Goal: Leave review/rating: Share an evaluation or opinion about a product, service, or content

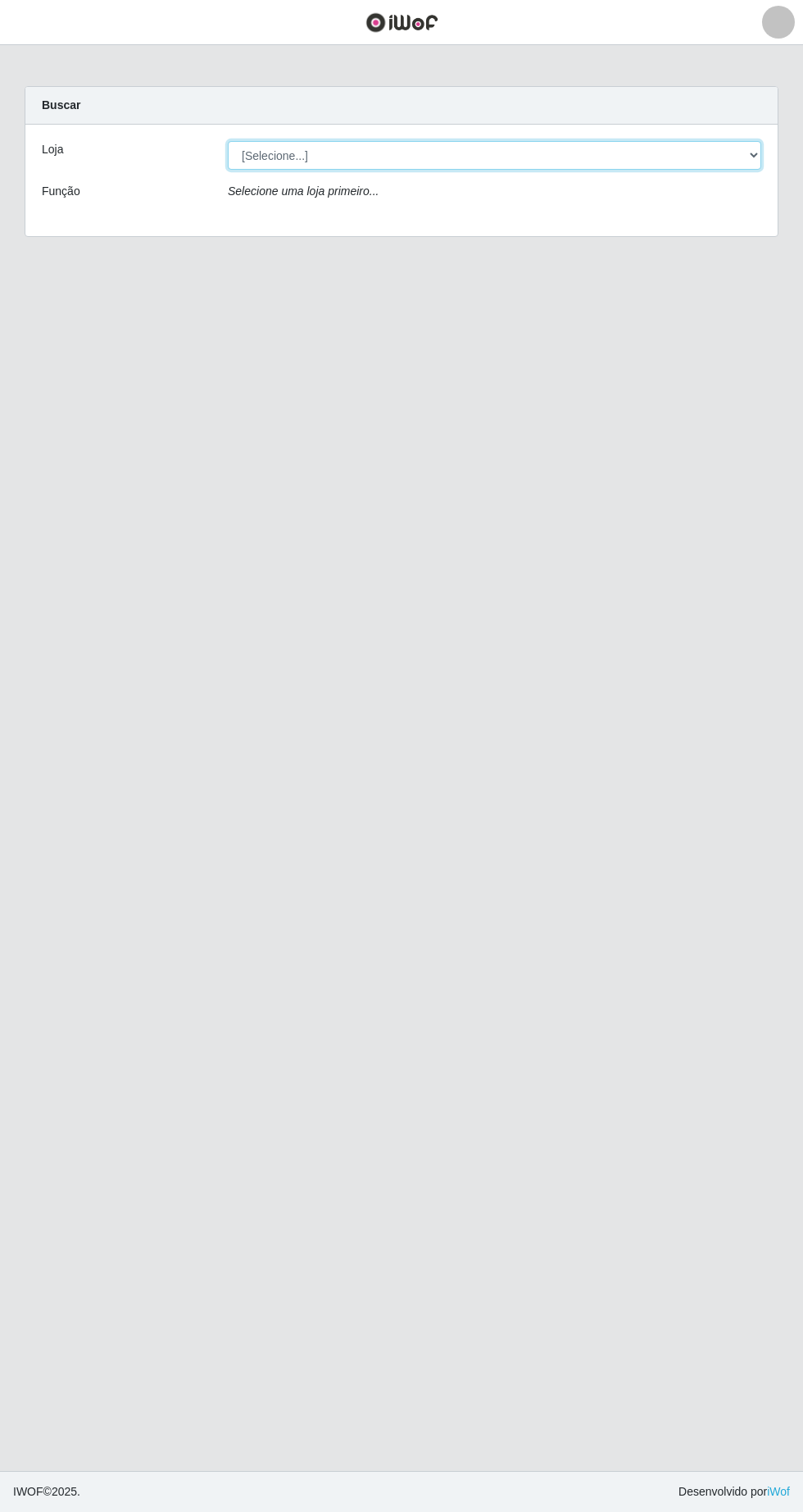
click at [278, 147] on select "[Selecione...] Extrabom - Loja 05 [GEOGRAPHIC_DATA]" at bounding box center [494, 155] width 534 height 29
select select "494"
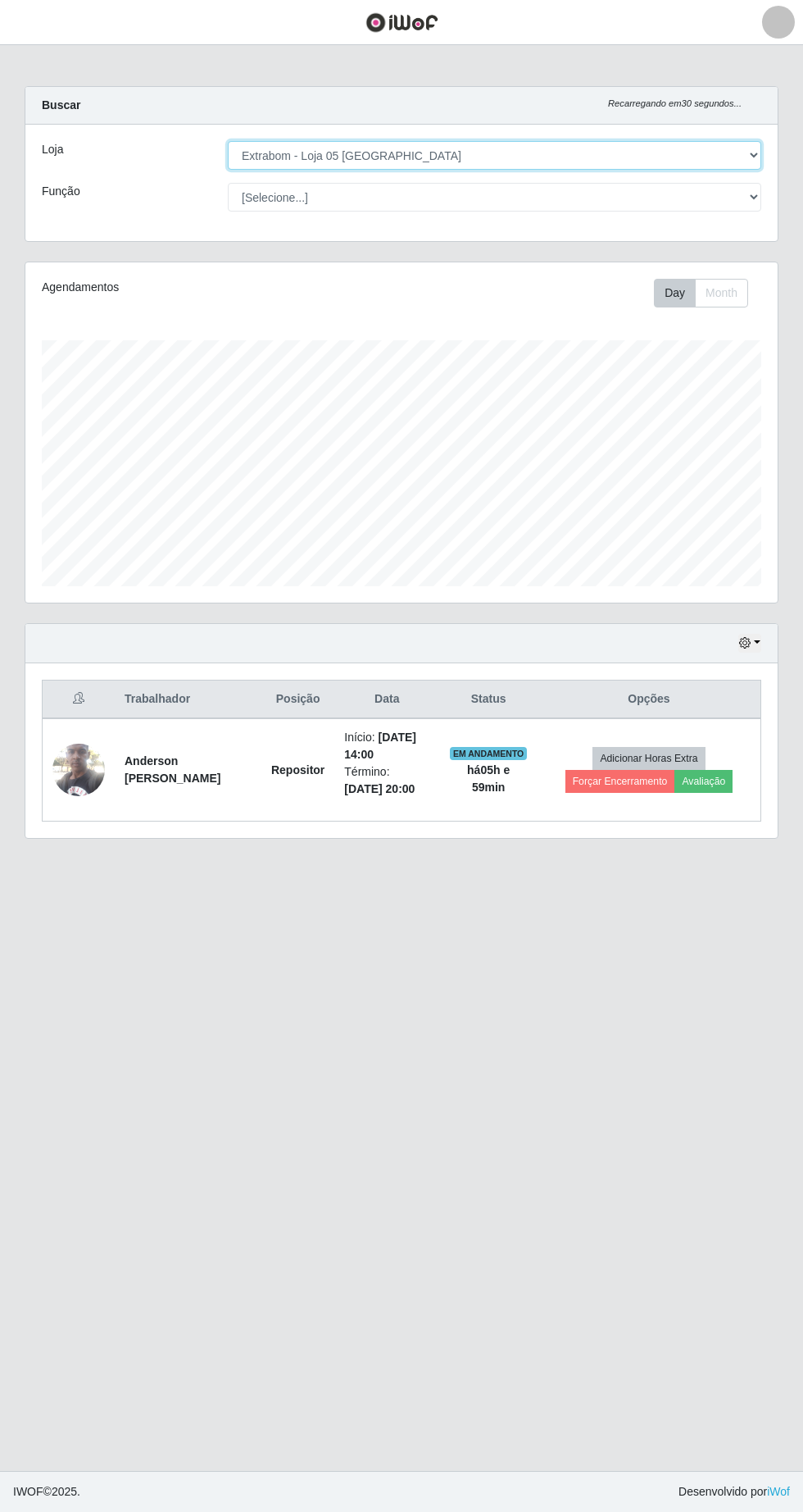
scroll to position [340, 752]
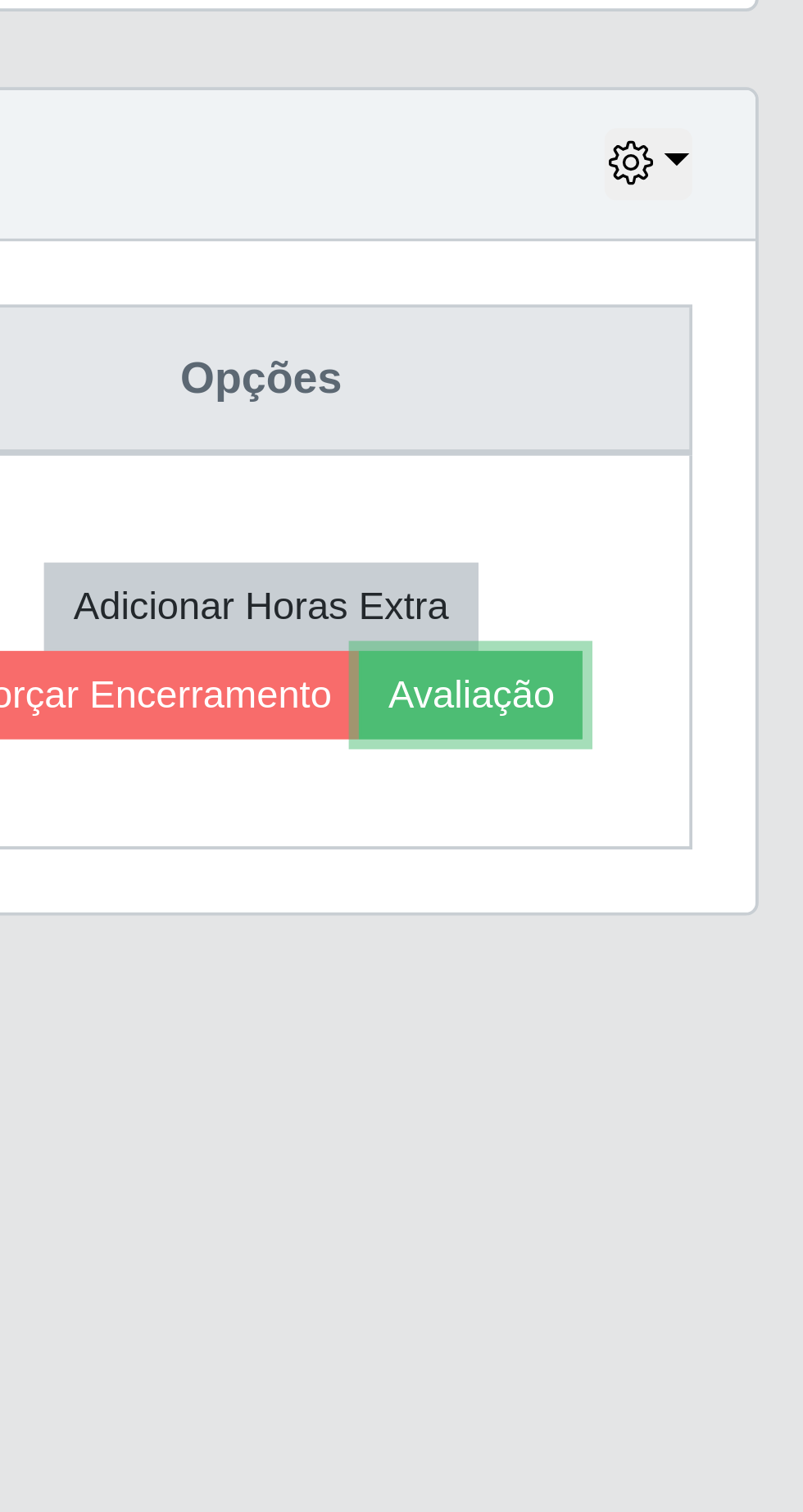
click at [723, 787] on button "Avaliação" at bounding box center [703, 781] width 58 height 23
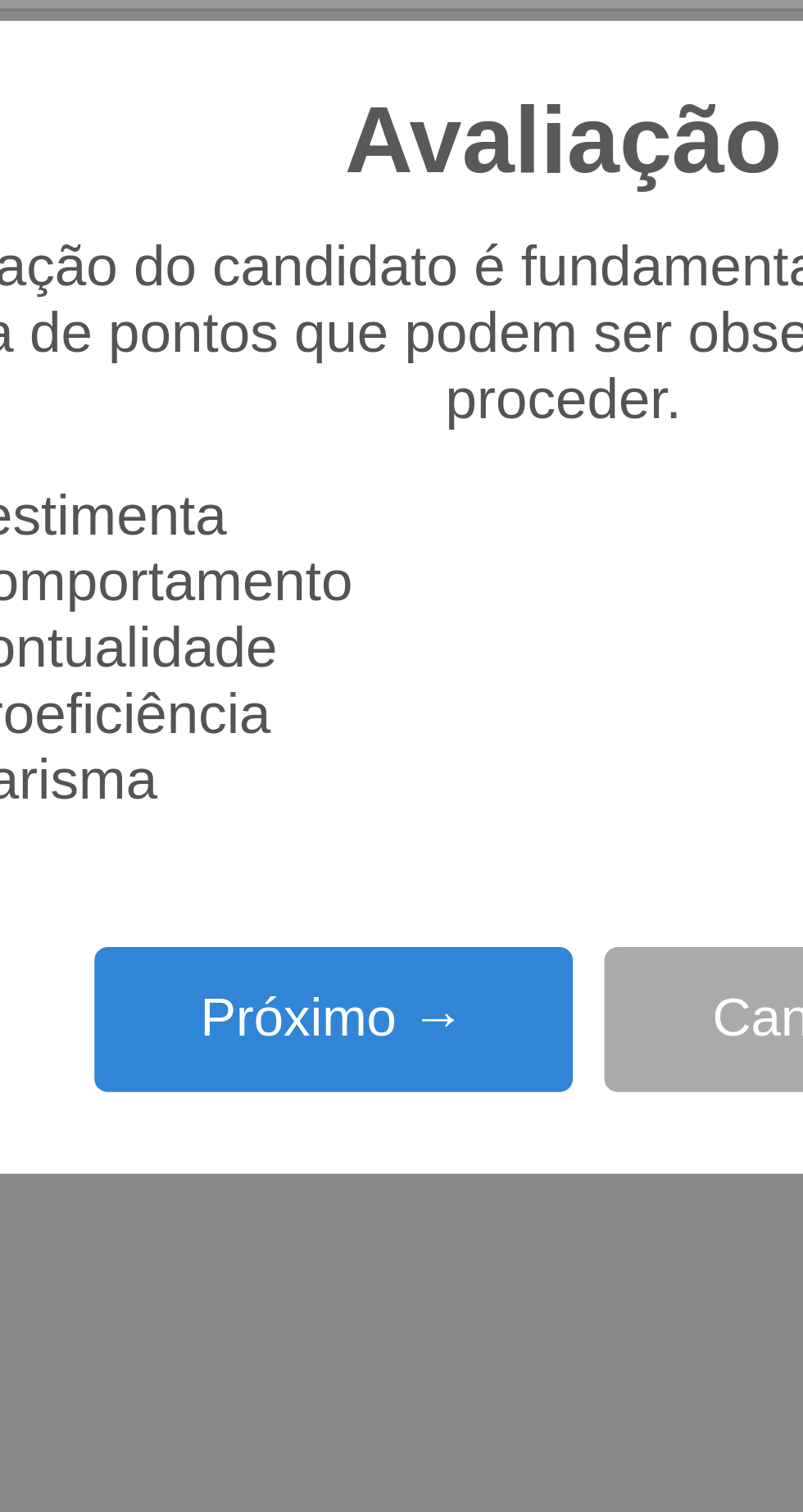
click at [361, 870] on button "Próximo →" at bounding box center [342, 866] width 125 height 38
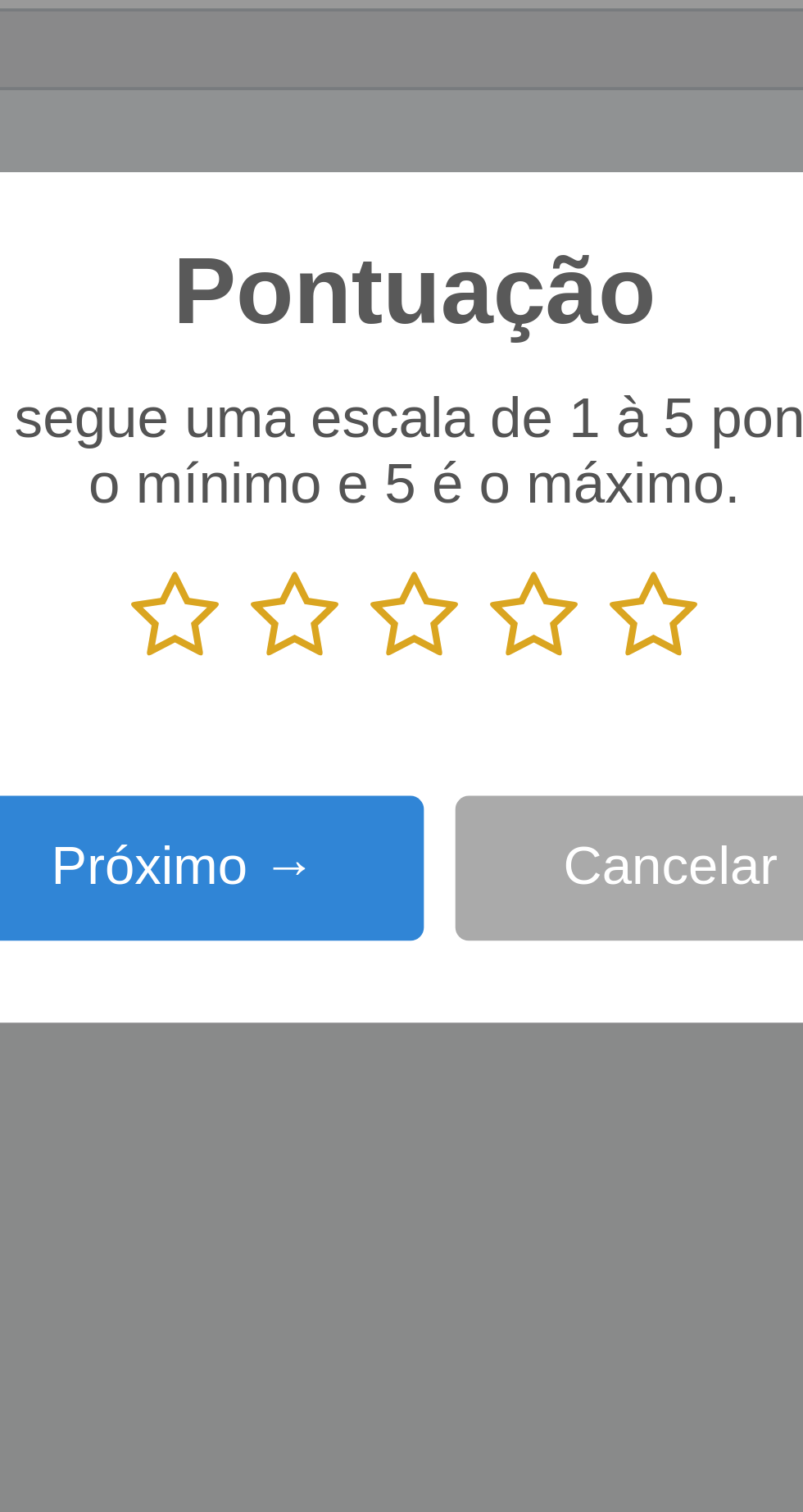
click at [471, 758] on icon at bounding box center [464, 760] width 23 height 25
click at [452, 773] on input "radio" at bounding box center [452, 773] width 0 height 0
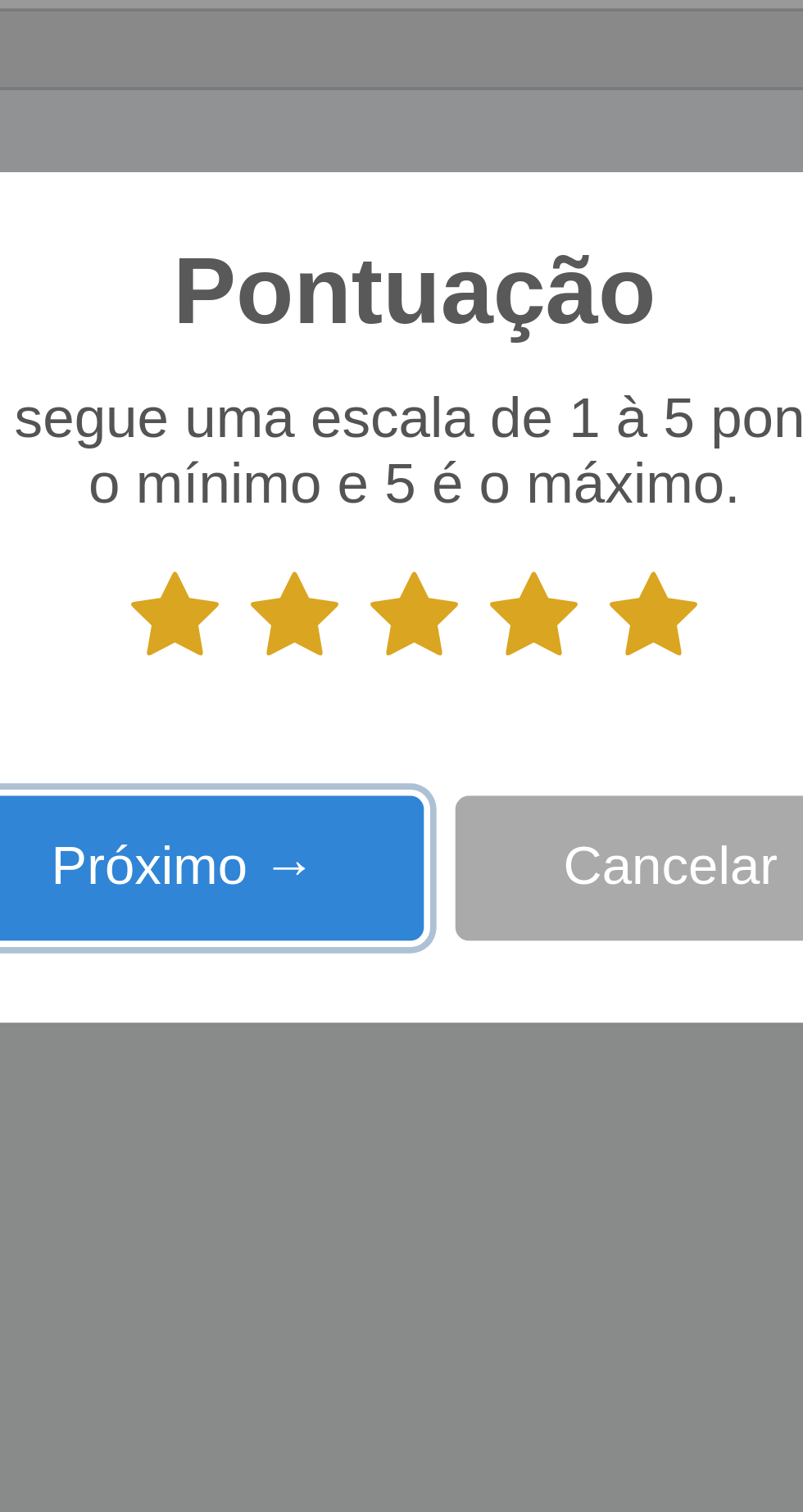
click at [341, 833] on button "Próximo →" at bounding box center [342, 827] width 125 height 38
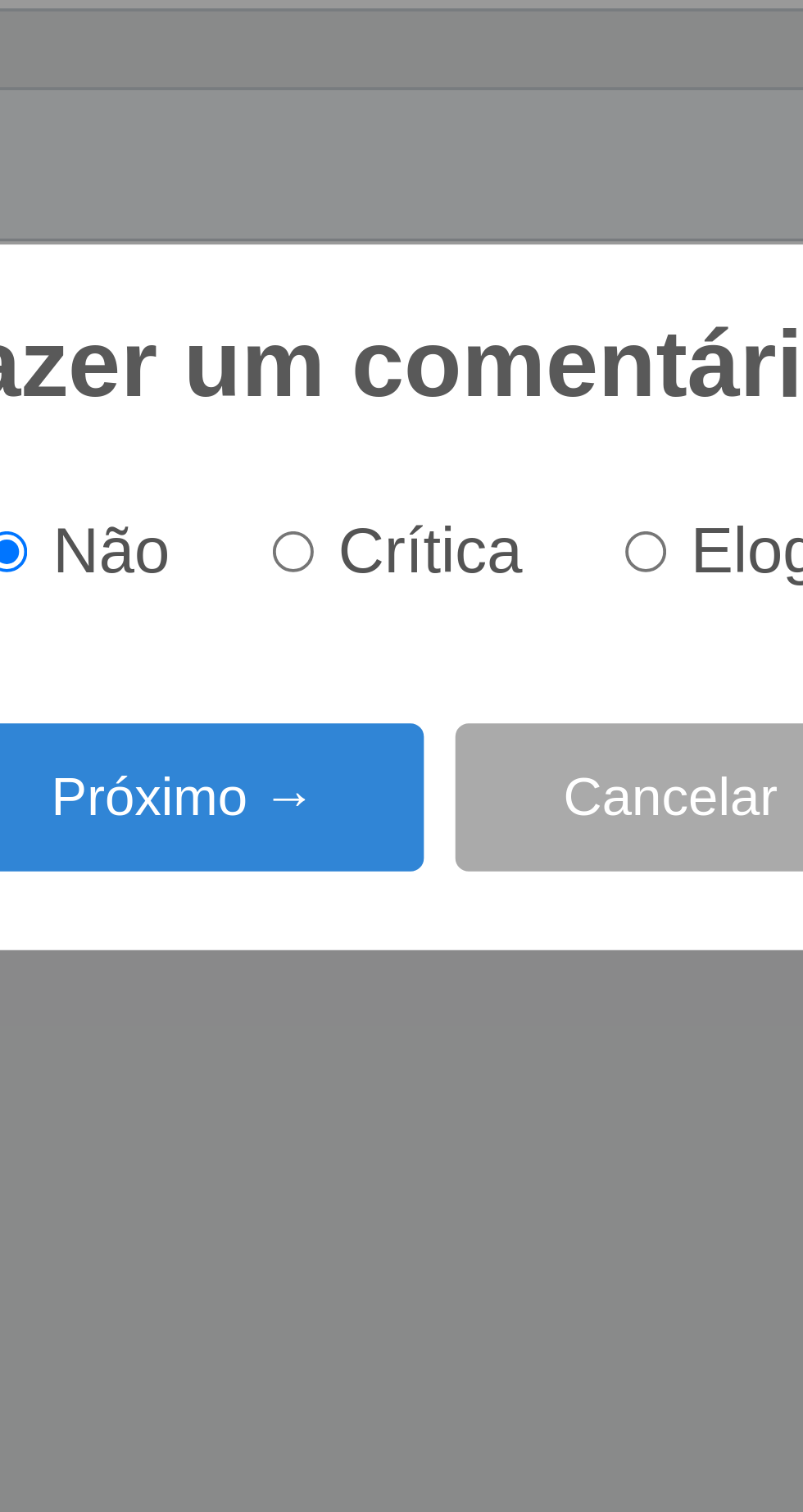
click at [467, 739] on input "Elogio" at bounding box center [462, 744] width 11 height 11
radio input "true"
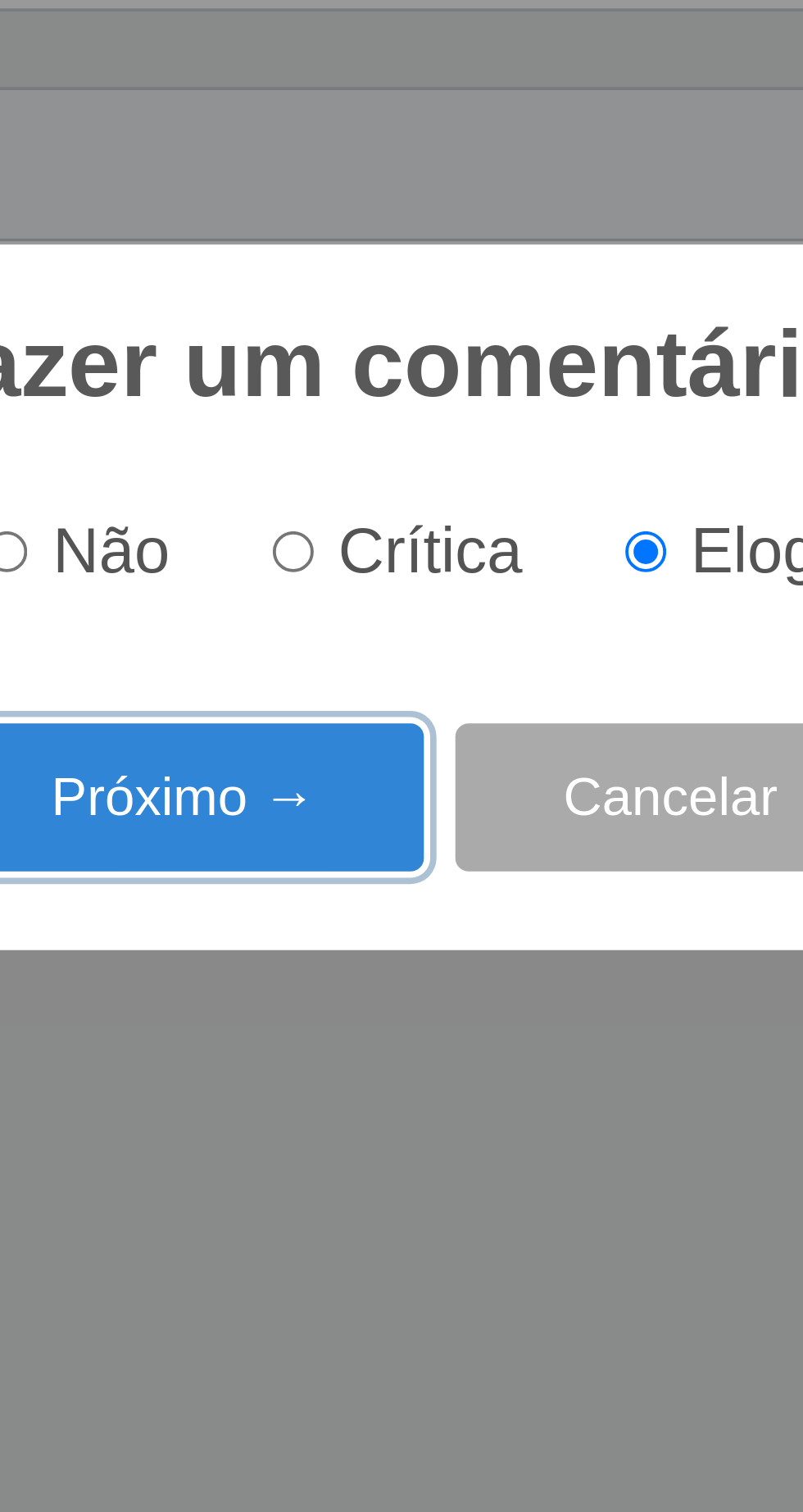
click at [362, 814] on button "Próximo →" at bounding box center [342, 808] width 125 height 38
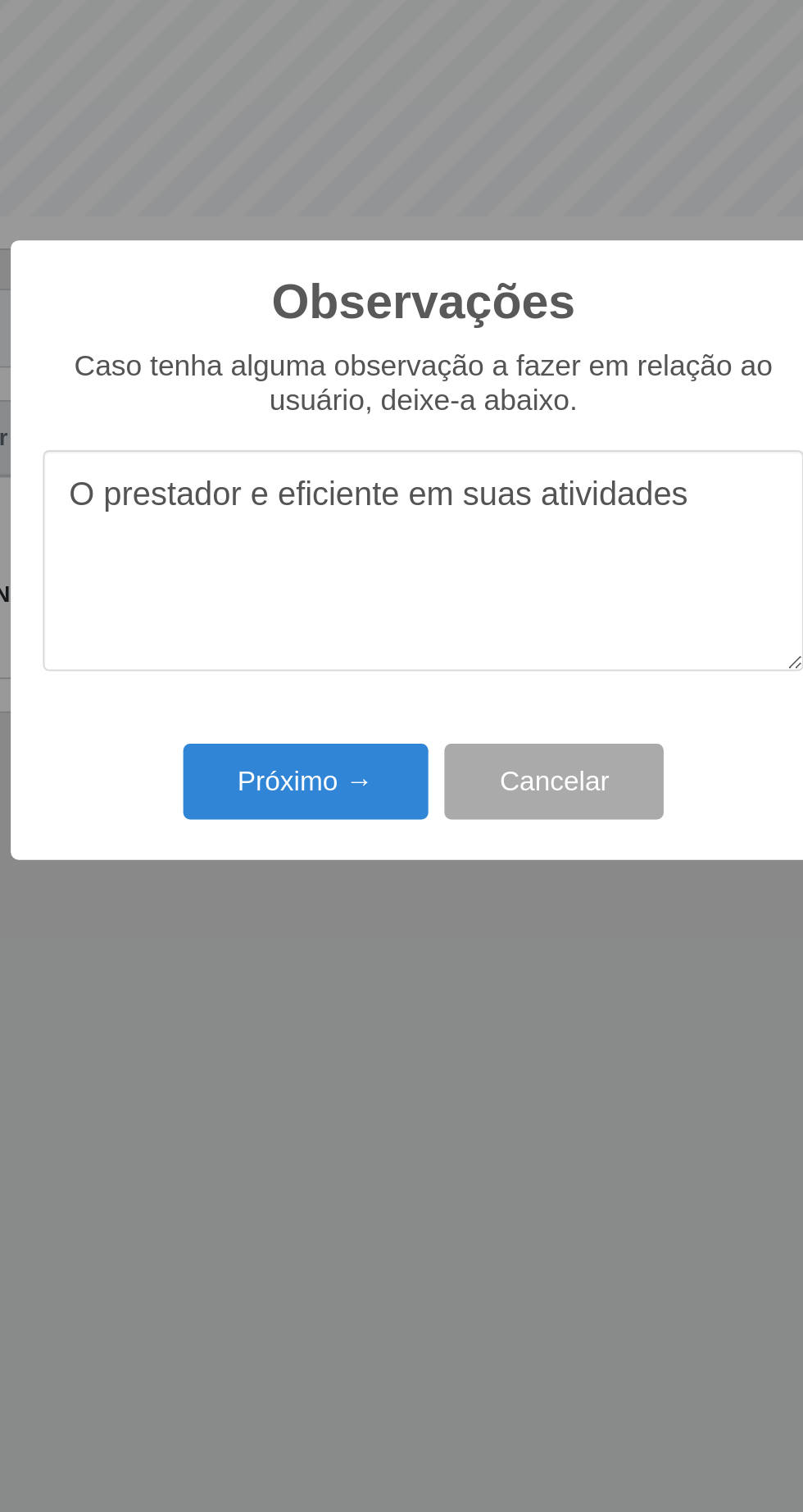
type textarea "O prestador e eficiente em suas atividades"
click at [338, 873] on button "Próximo →" at bounding box center [342, 873] width 125 height 38
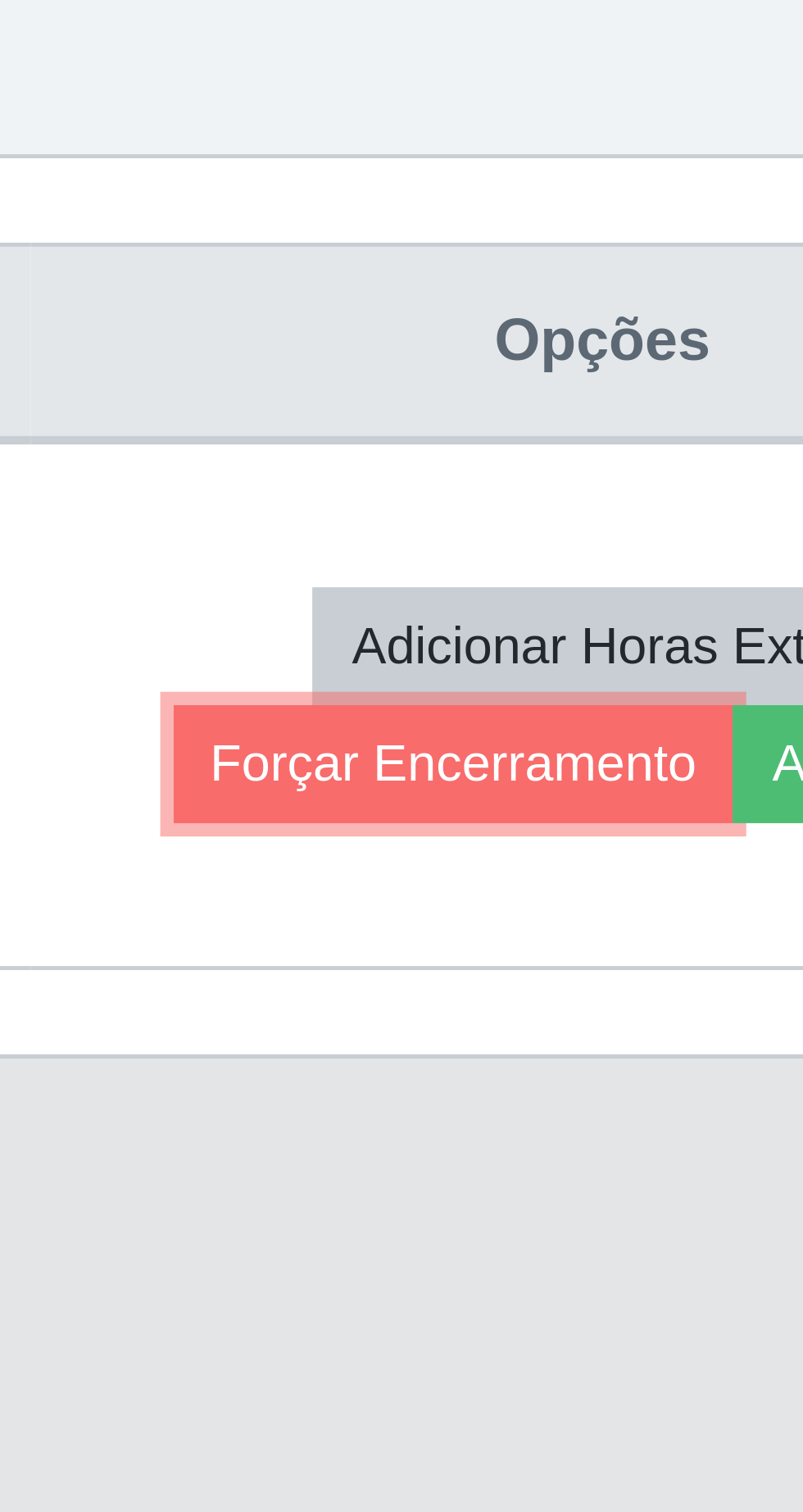
click at [587, 787] on button "Forçar Encerramento" at bounding box center [620, 781] width 110 height 23
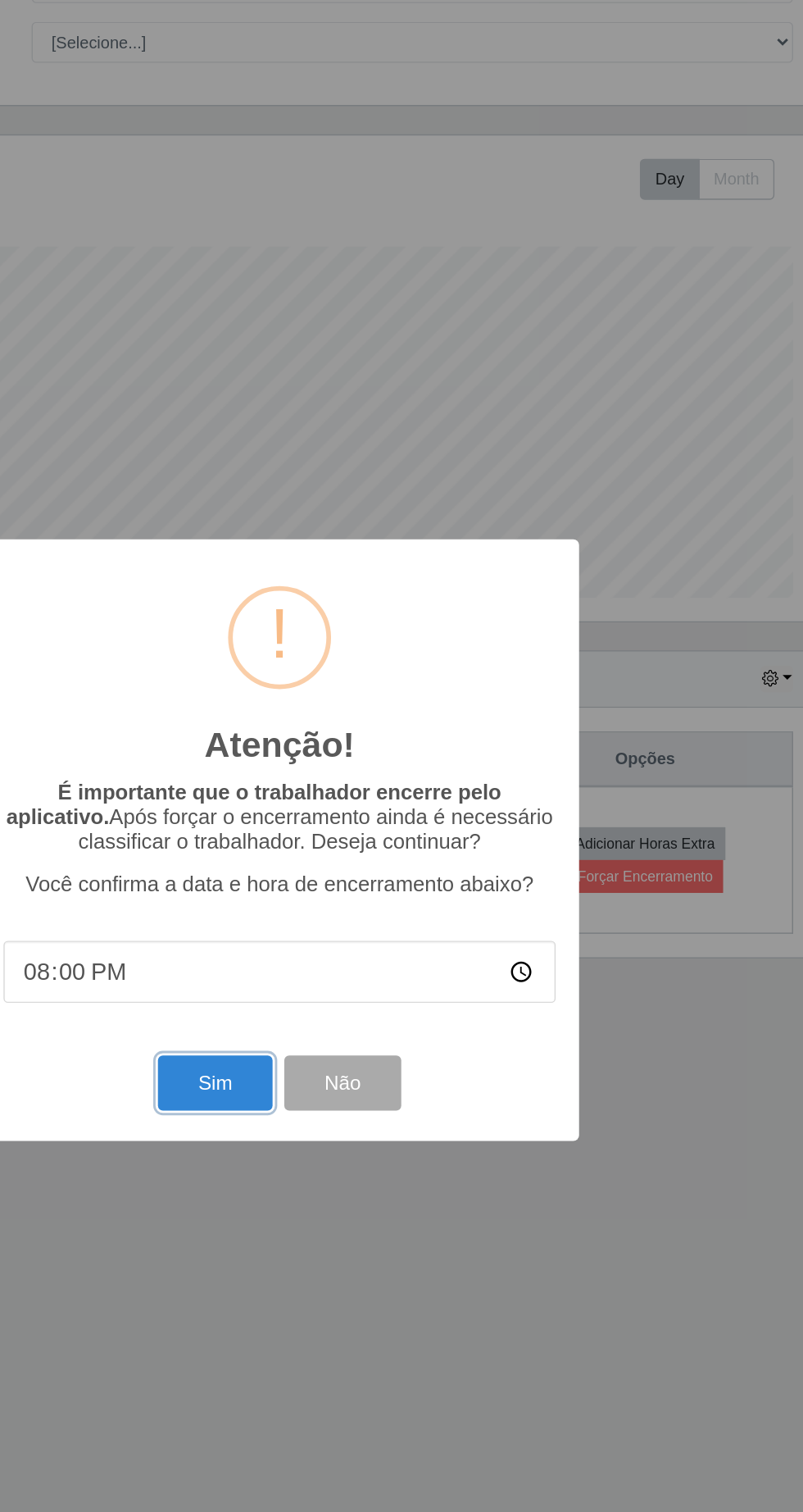
click at [347, 937] on button "Sim" at bounding box center [356, 926] width 79 height 38
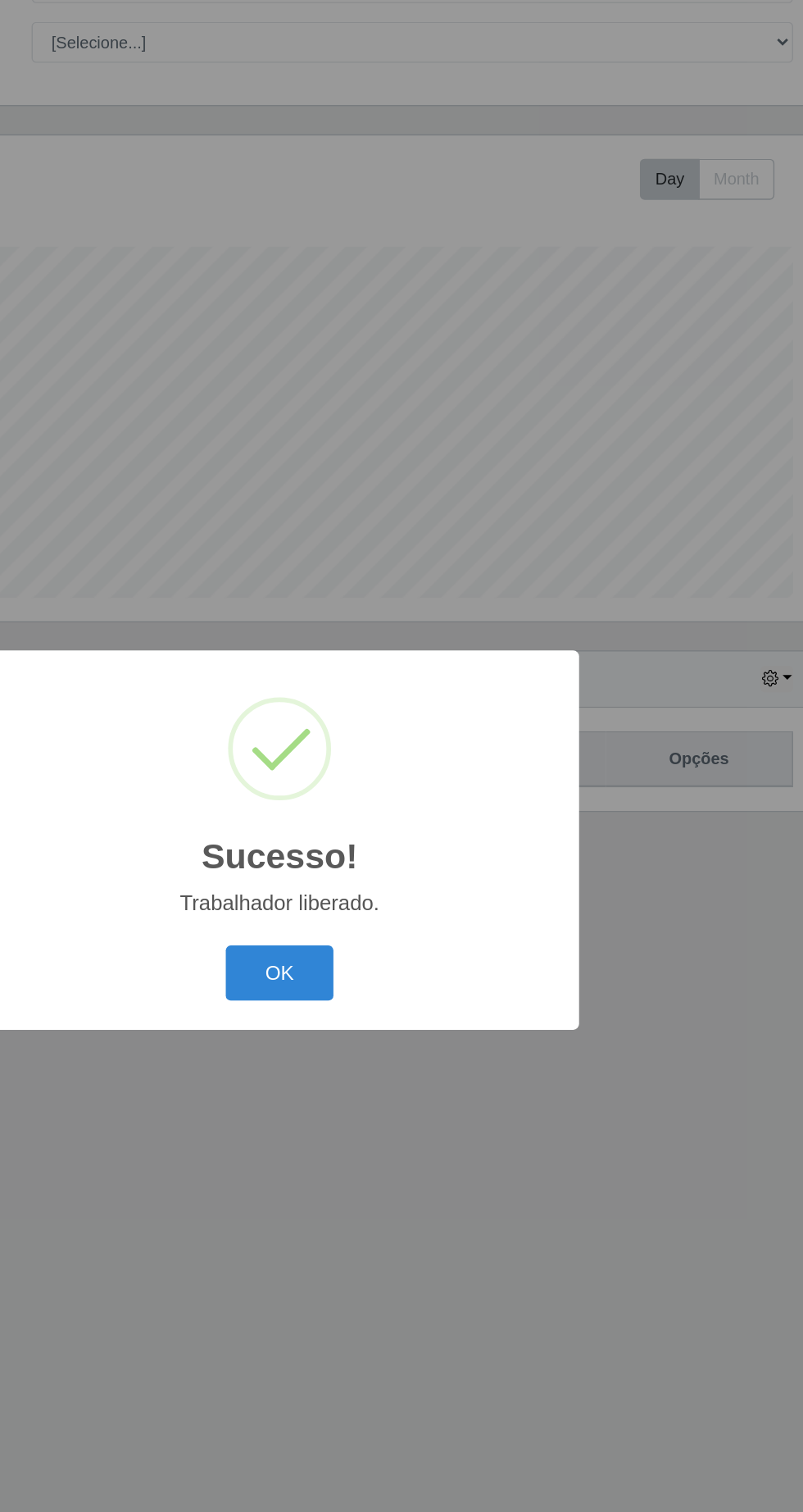
click at [409, 857] on button "OK" at bounding box center [402, 848] width 76 height 38
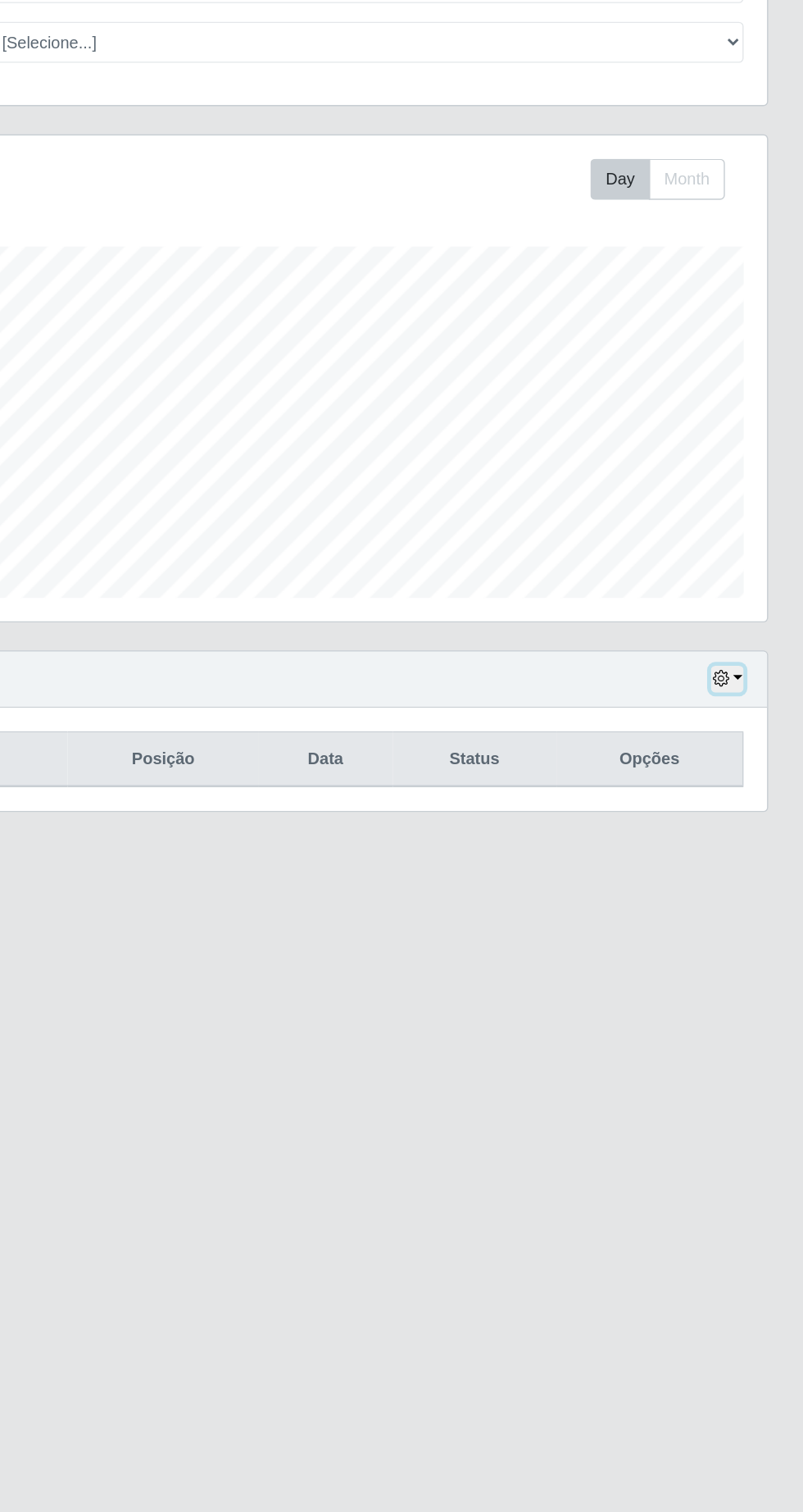
click at [757, 642] on button "button" at bounding box center [749, 643] width 23 height 19
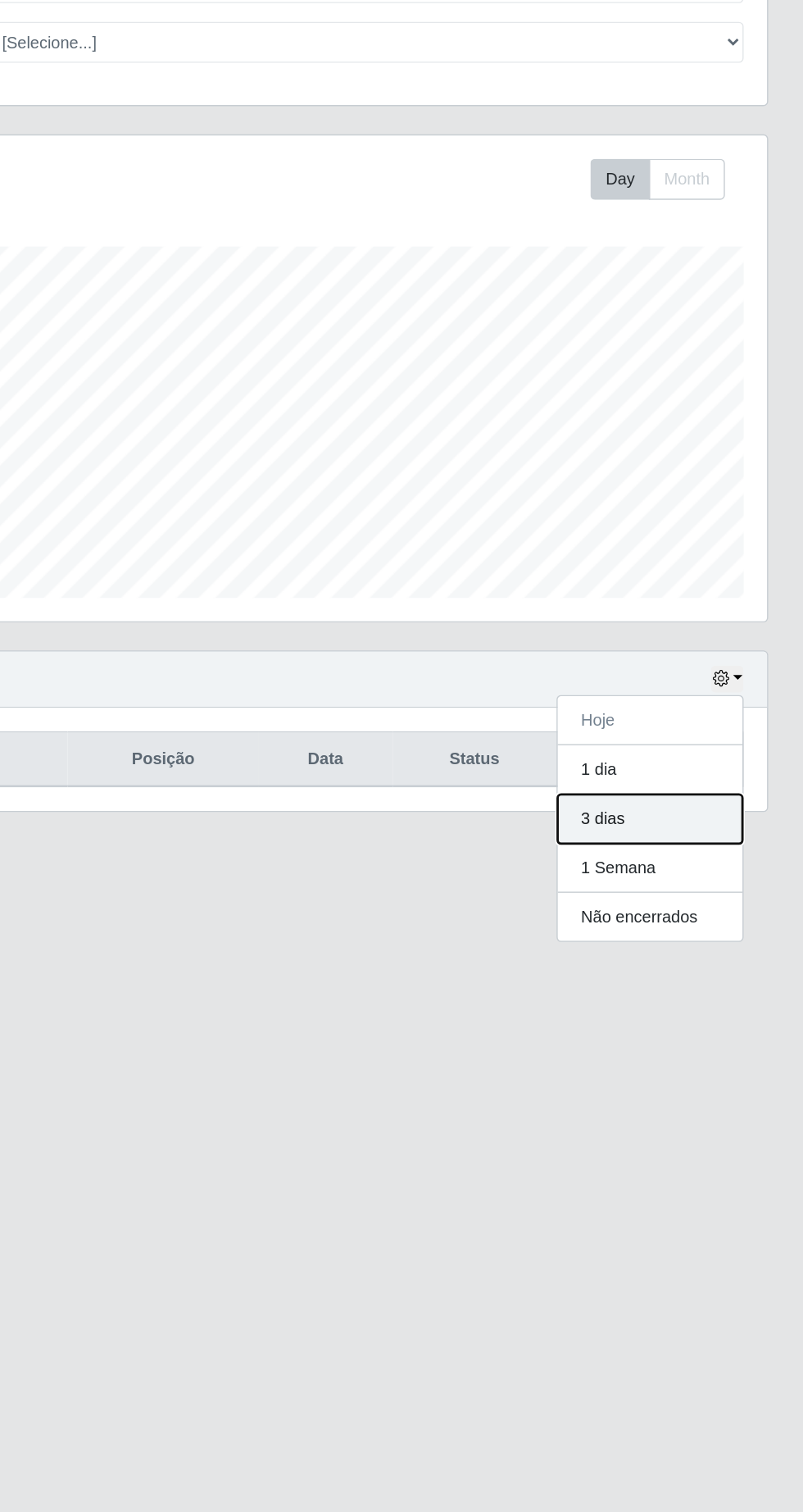
click at [701, 748] on button "3 dias" at bounding box center [695, 741] width 129 height 35
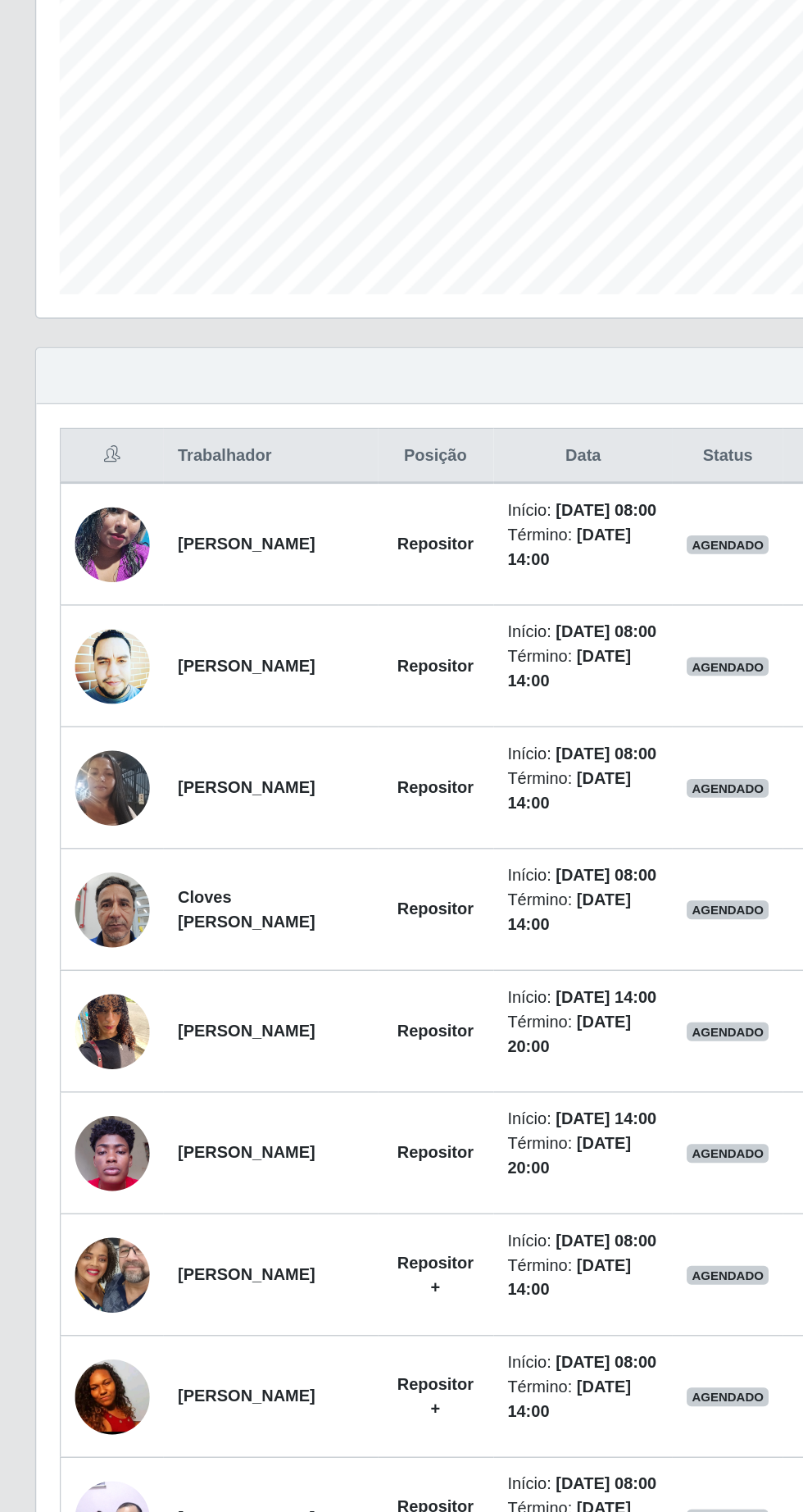
click at [86, 1051] on img at bounding box center [79, 1017] width 53 height 70
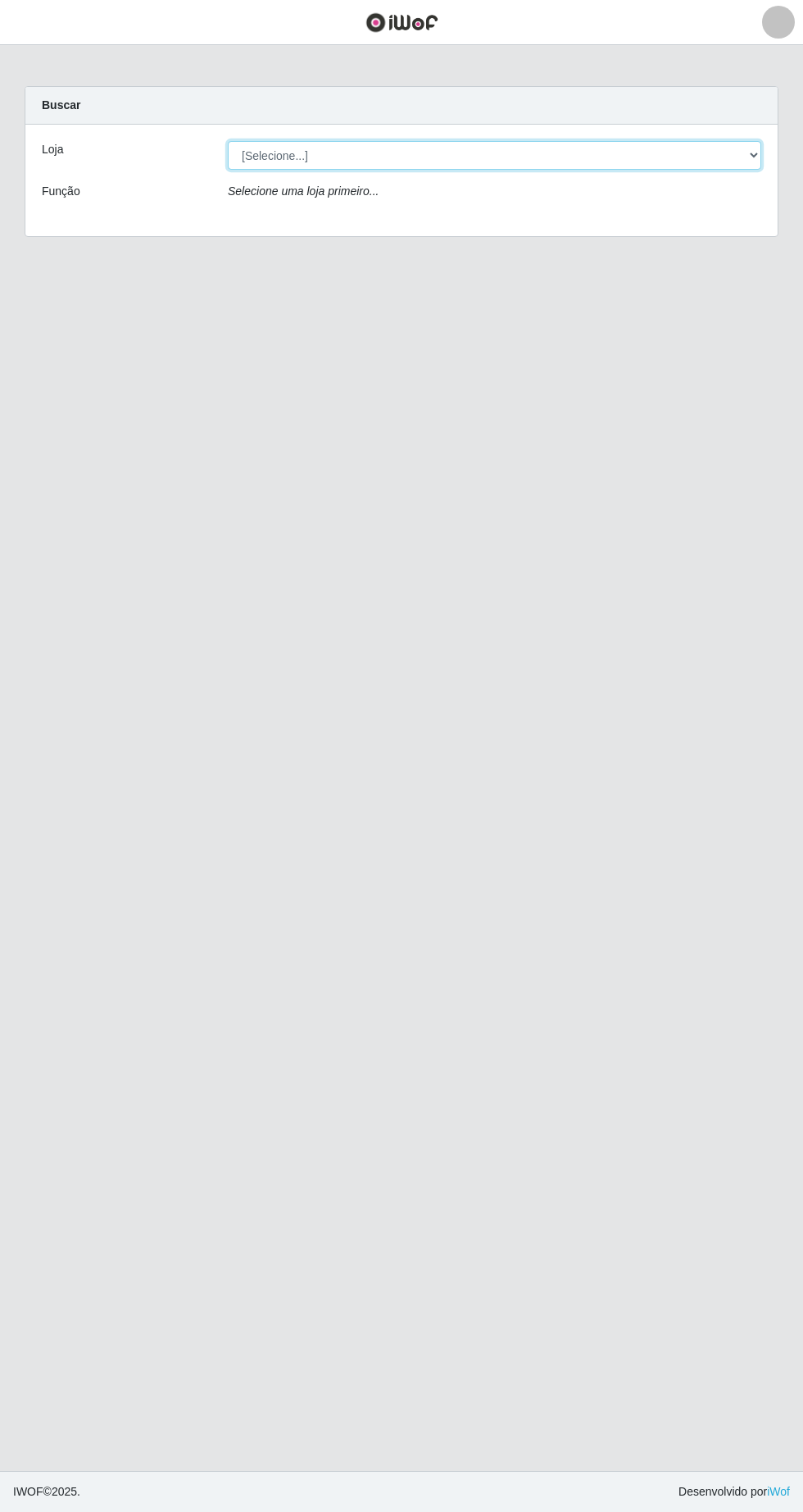
click at [347, 146] on select "[Selecione...] Extrabom - Loja 05 [GEOGRAPHIC_DATA]" at bounding box center [494, 155] width 534 height 29
select select "494"
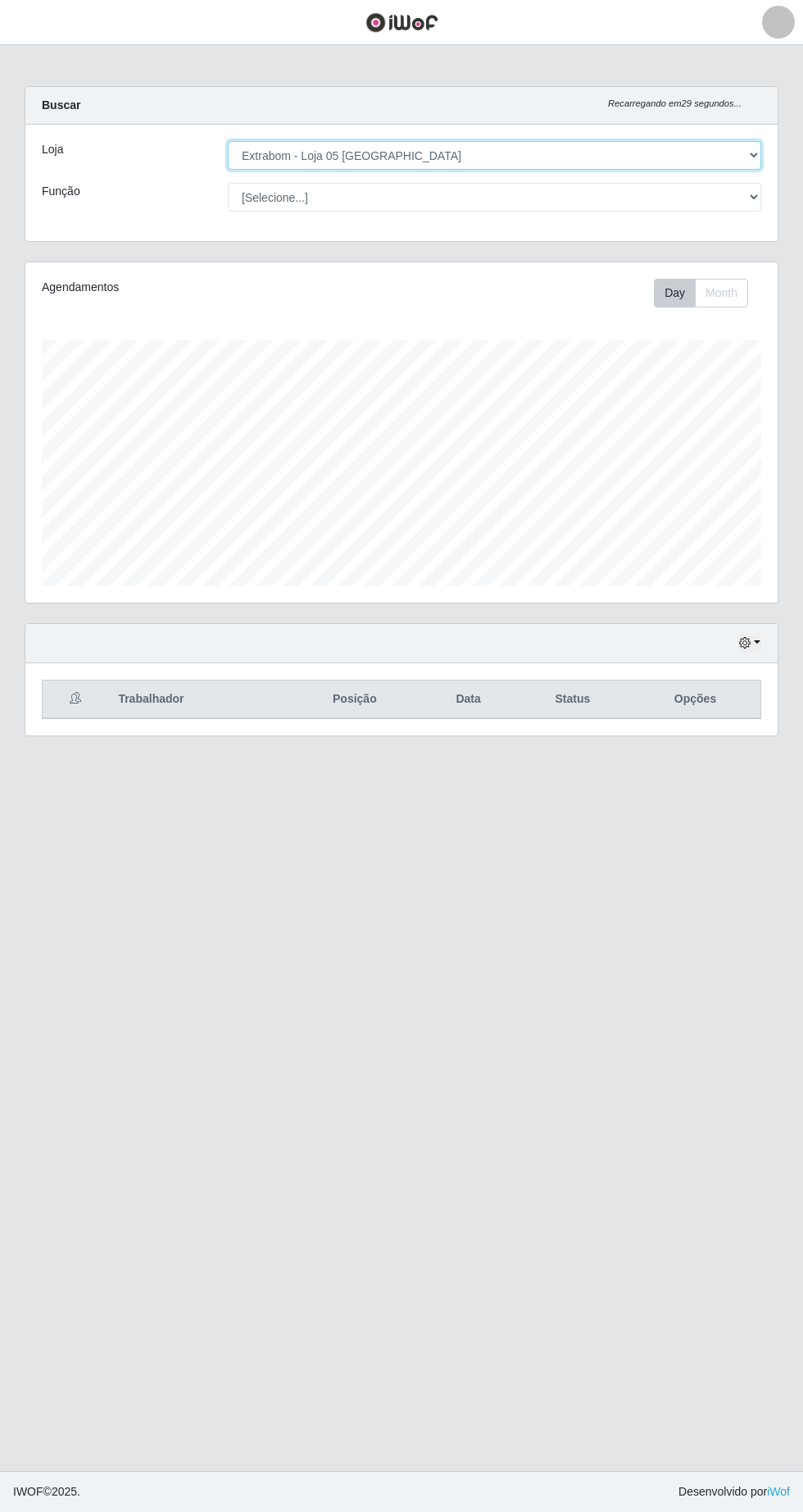
scroll to position [340, 752]
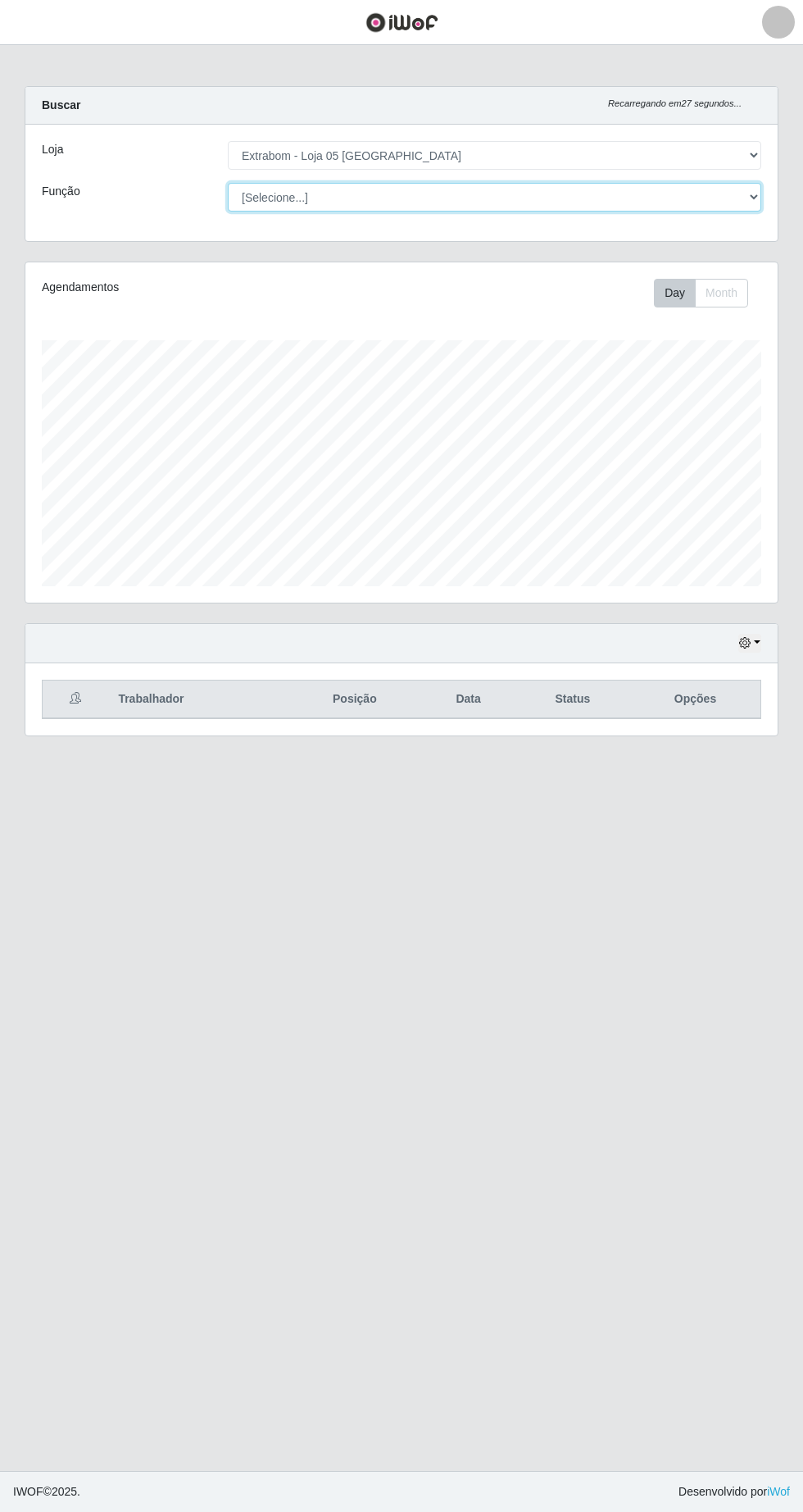
click at [421, 204] on select "[Selecione...] Repositor Repositor + Repositor ++" at bounding box center [494, 197] width 534 height 29
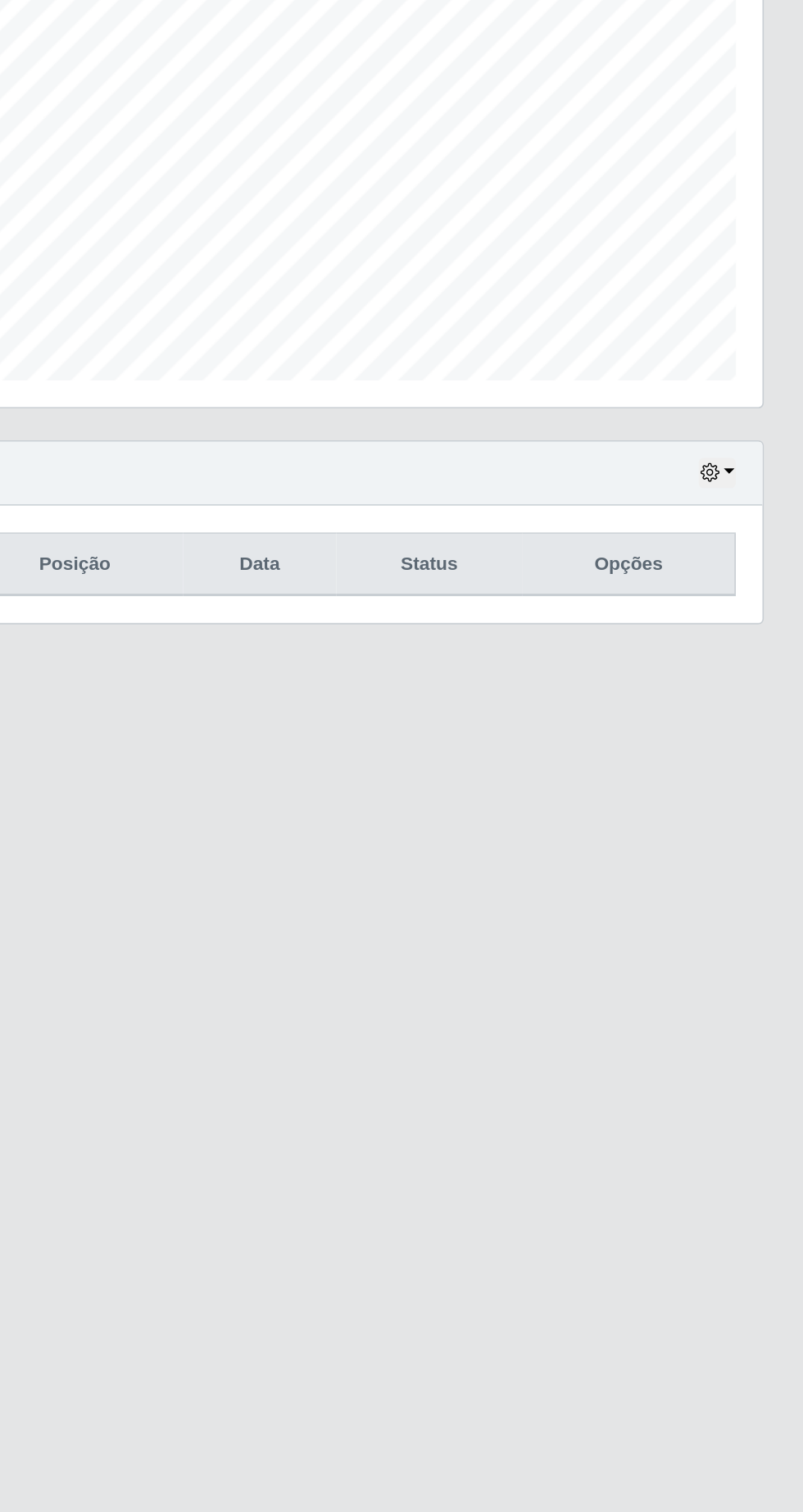
scroll to position [3, 0]
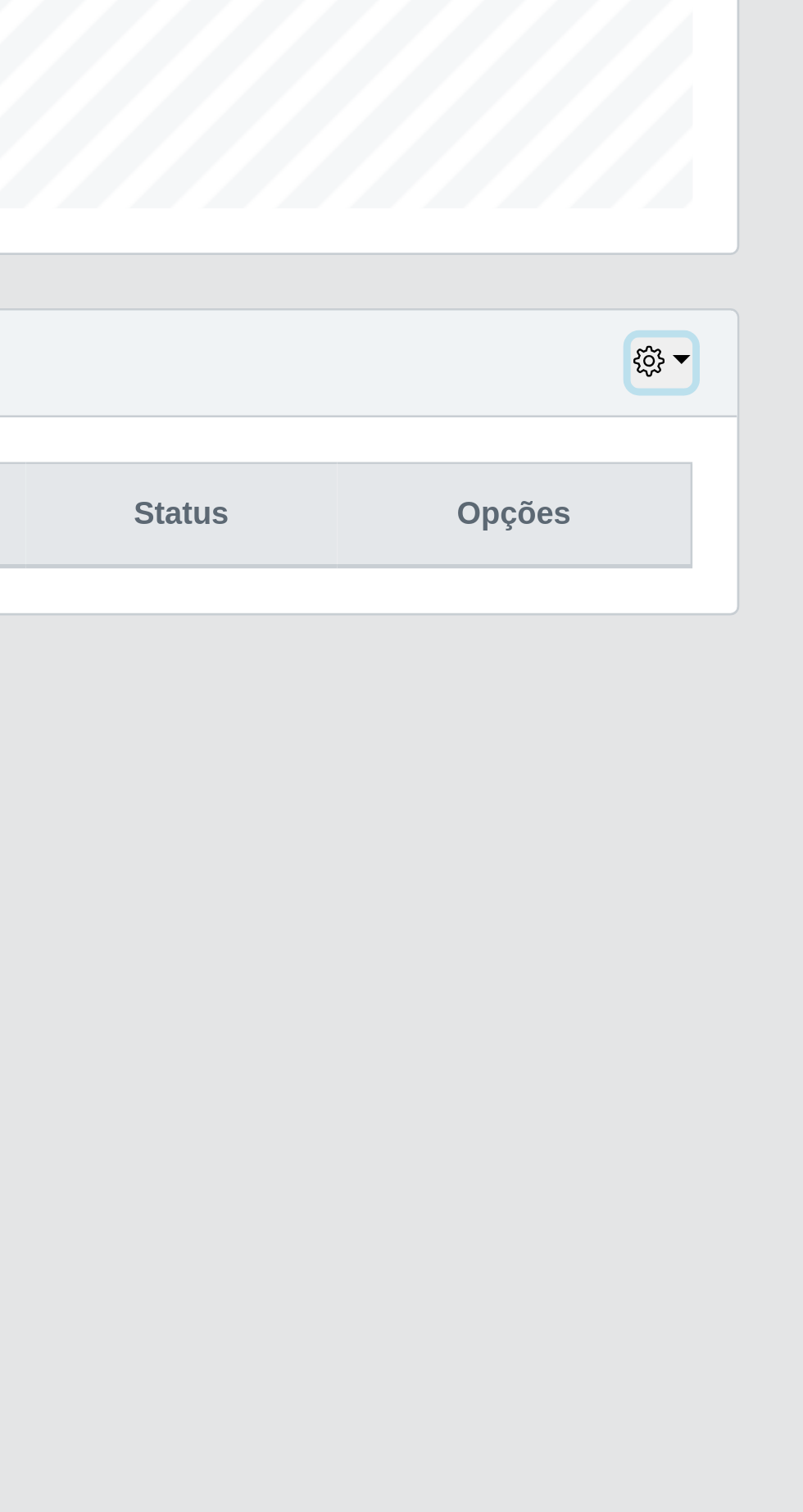
click at [757, 638] on button "button" at bounding box center [749, 643] width 23 height 19
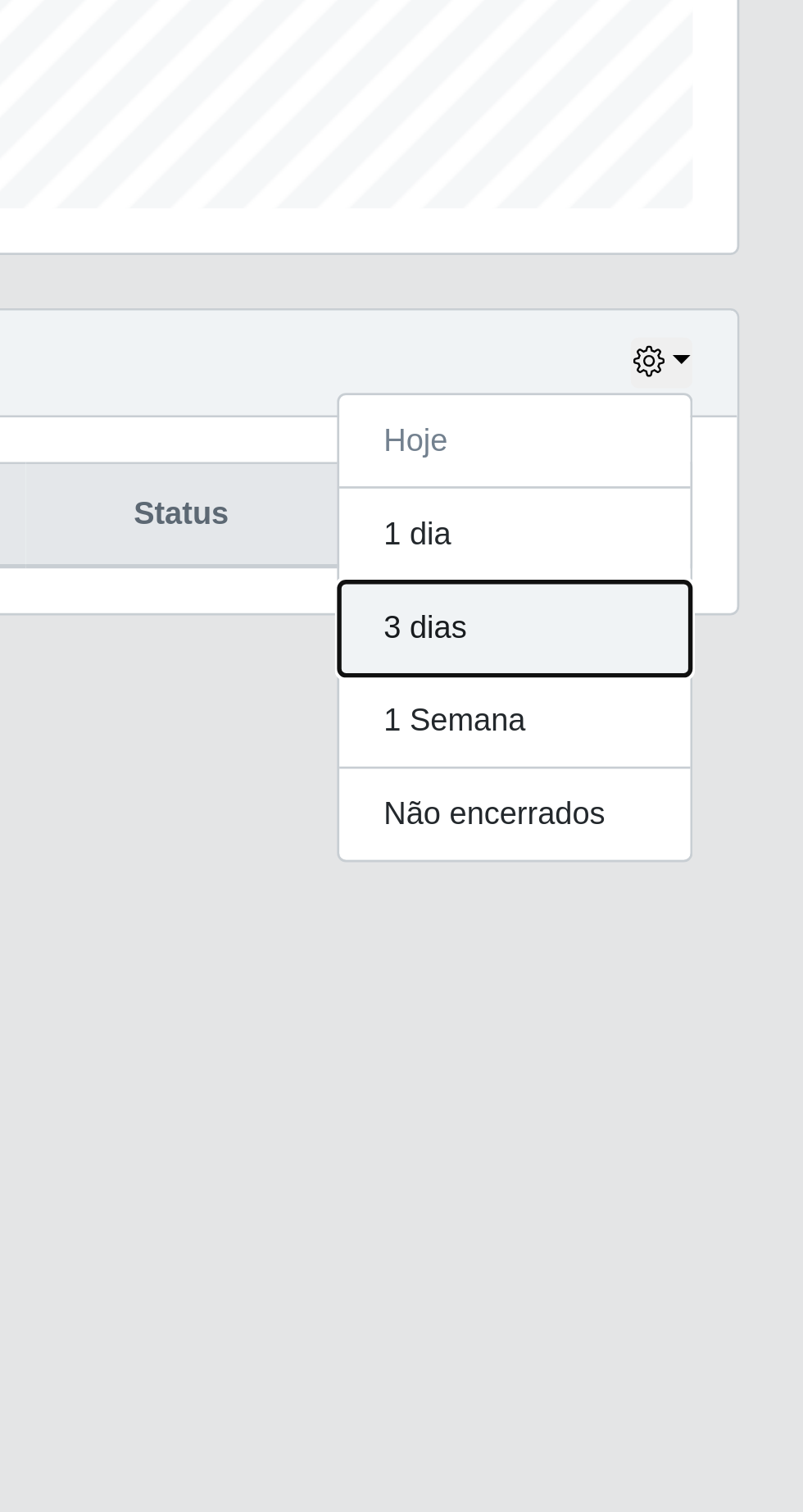
click at [685, 745] on button "3 dias" at bounding box center [695, 741] width 129 height 35
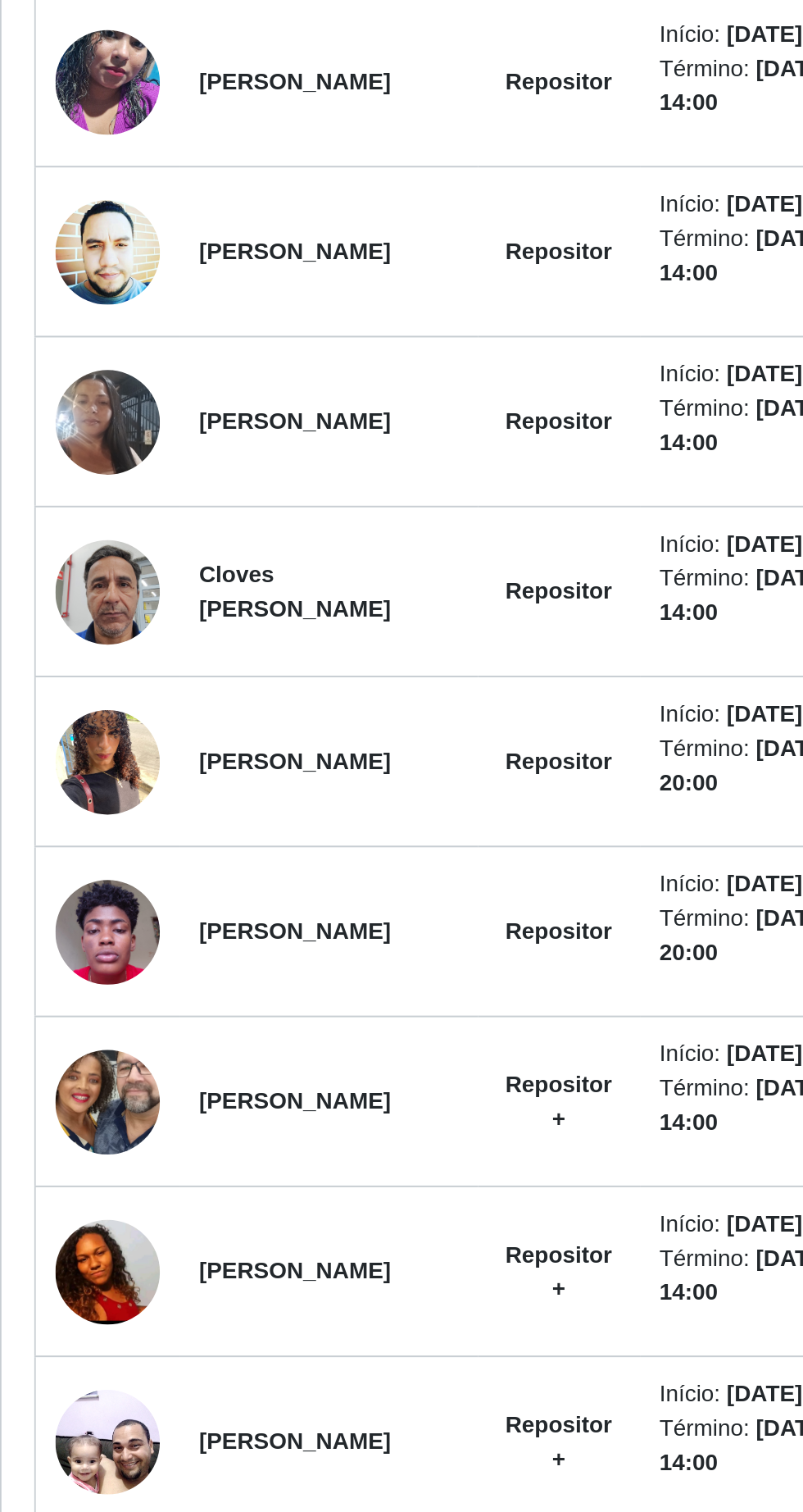
scroll to position [97, 0]
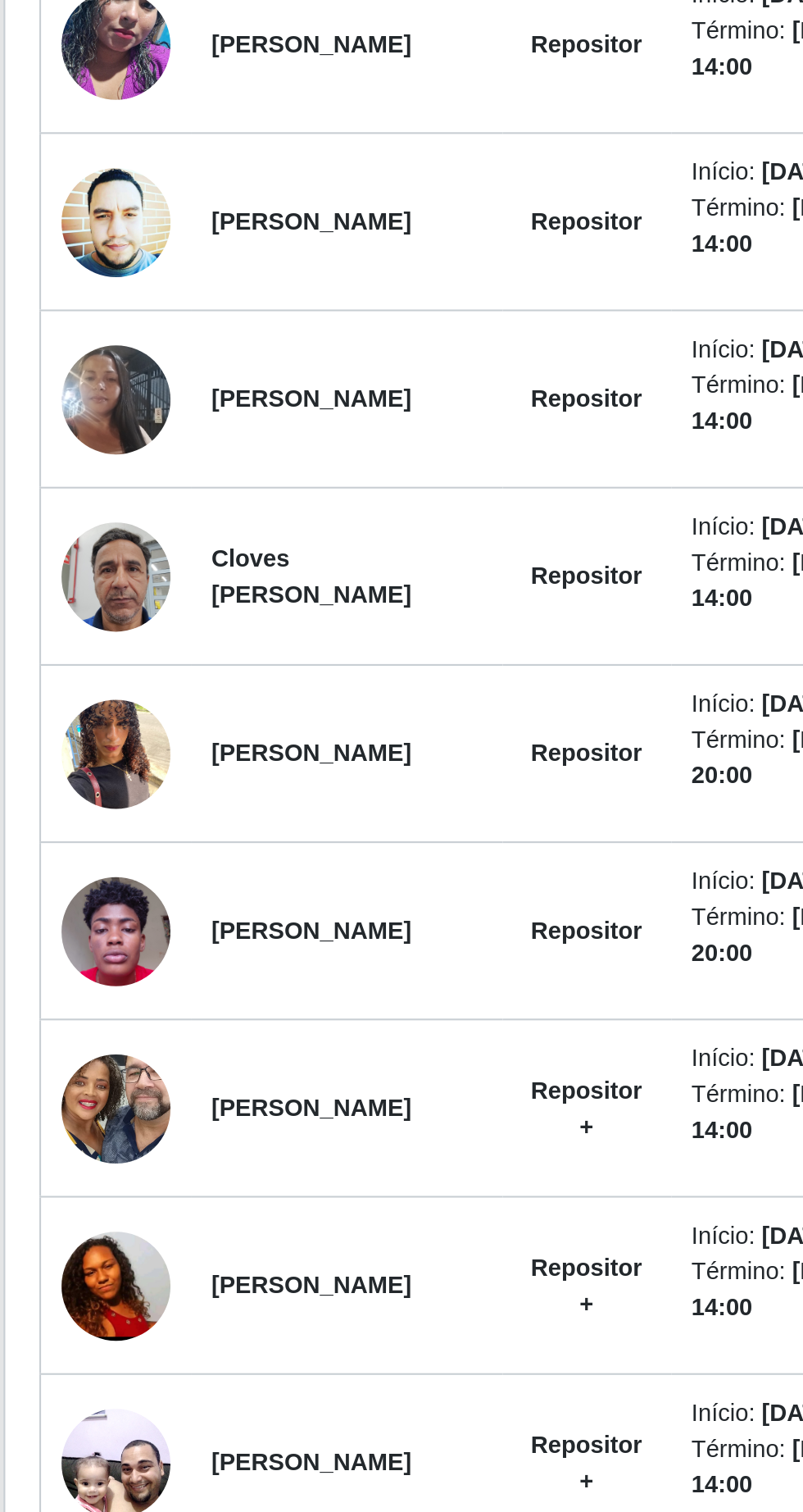
click at [88, 1040] on img at bounding box center [79, 1004] width 53 height 70
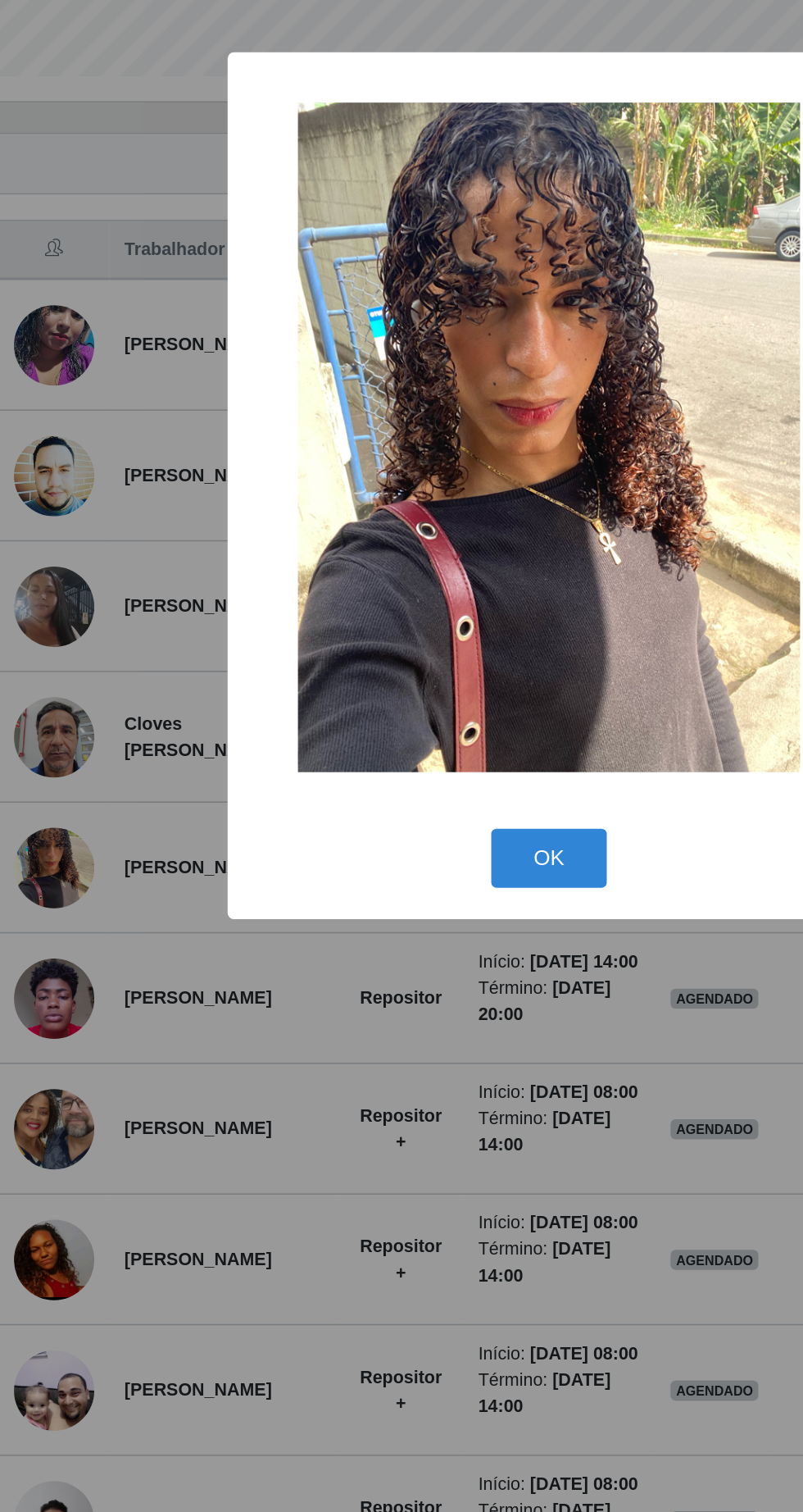
click at [407, 1014] on button "OK" at bounding box center [402, 998] width 76 height 38
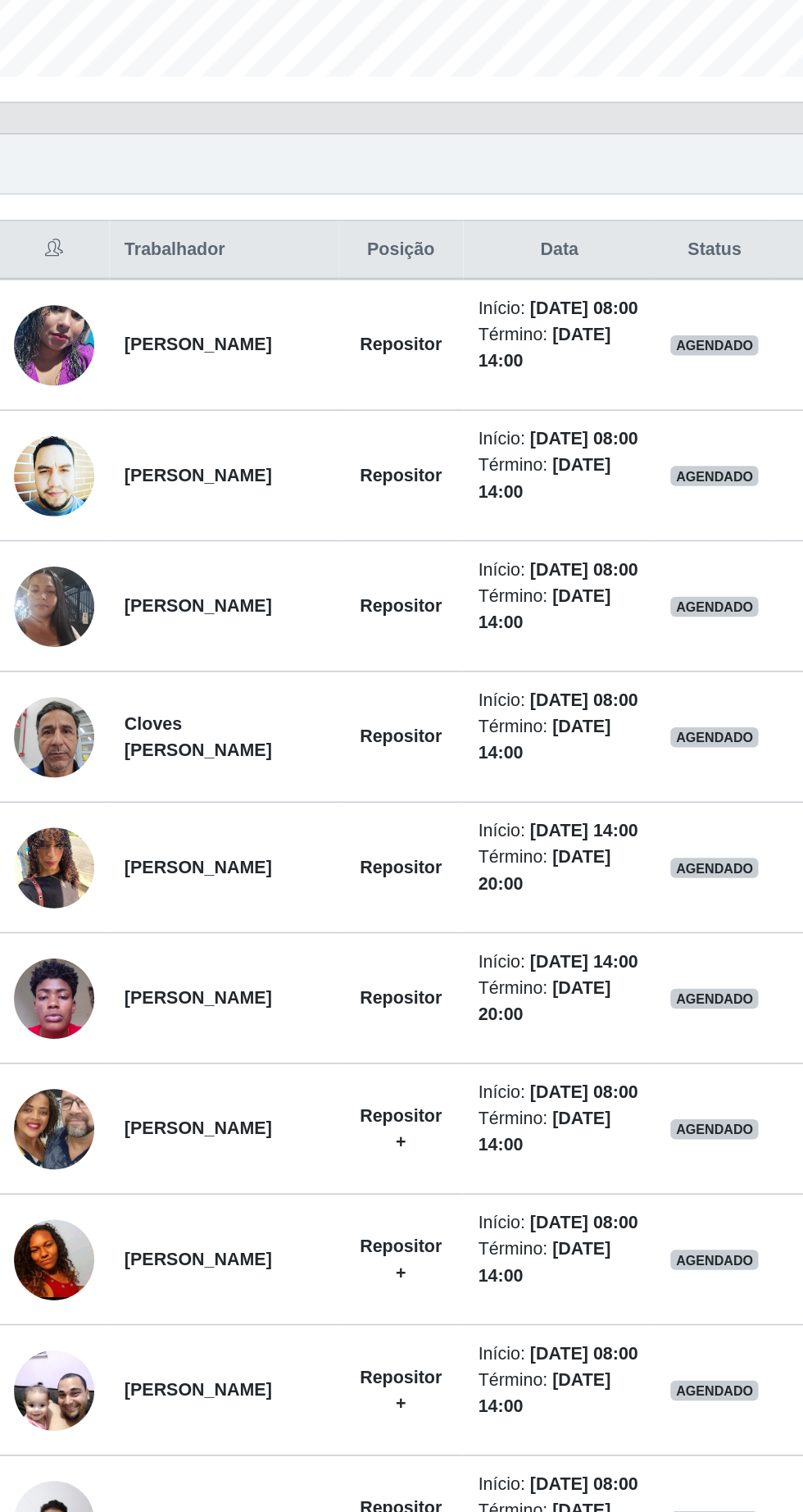
click at [204, 1096] on strong "[PERSON_NAME]" at bounding box center [172, 1089] width 95 height 13
click at [90, 1125] on img at bounding box center [79, 1090] width 53 height 70
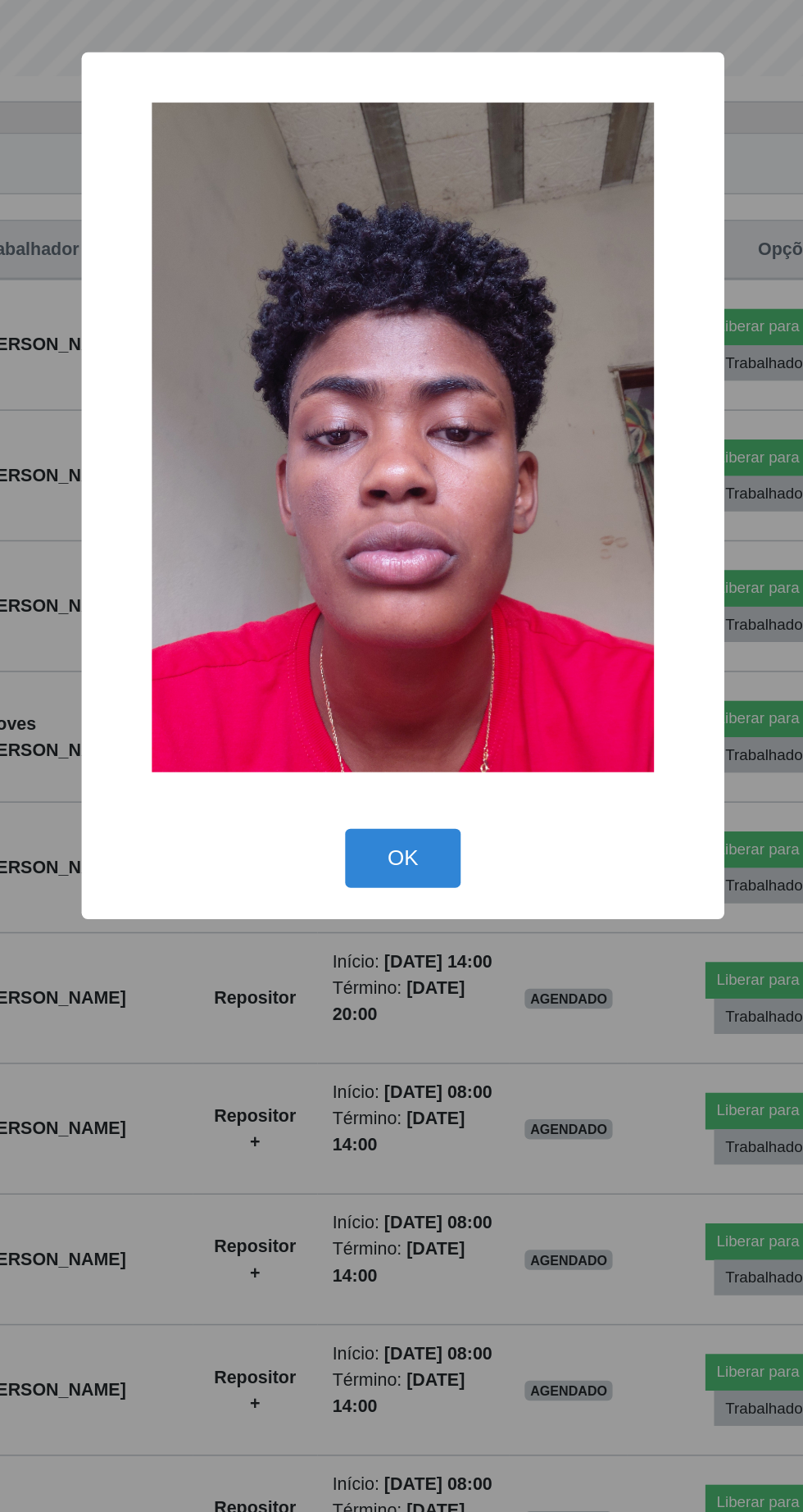
click at [418, 1003] on button "OK" at bounding box center [402, 998] width 76 height 38
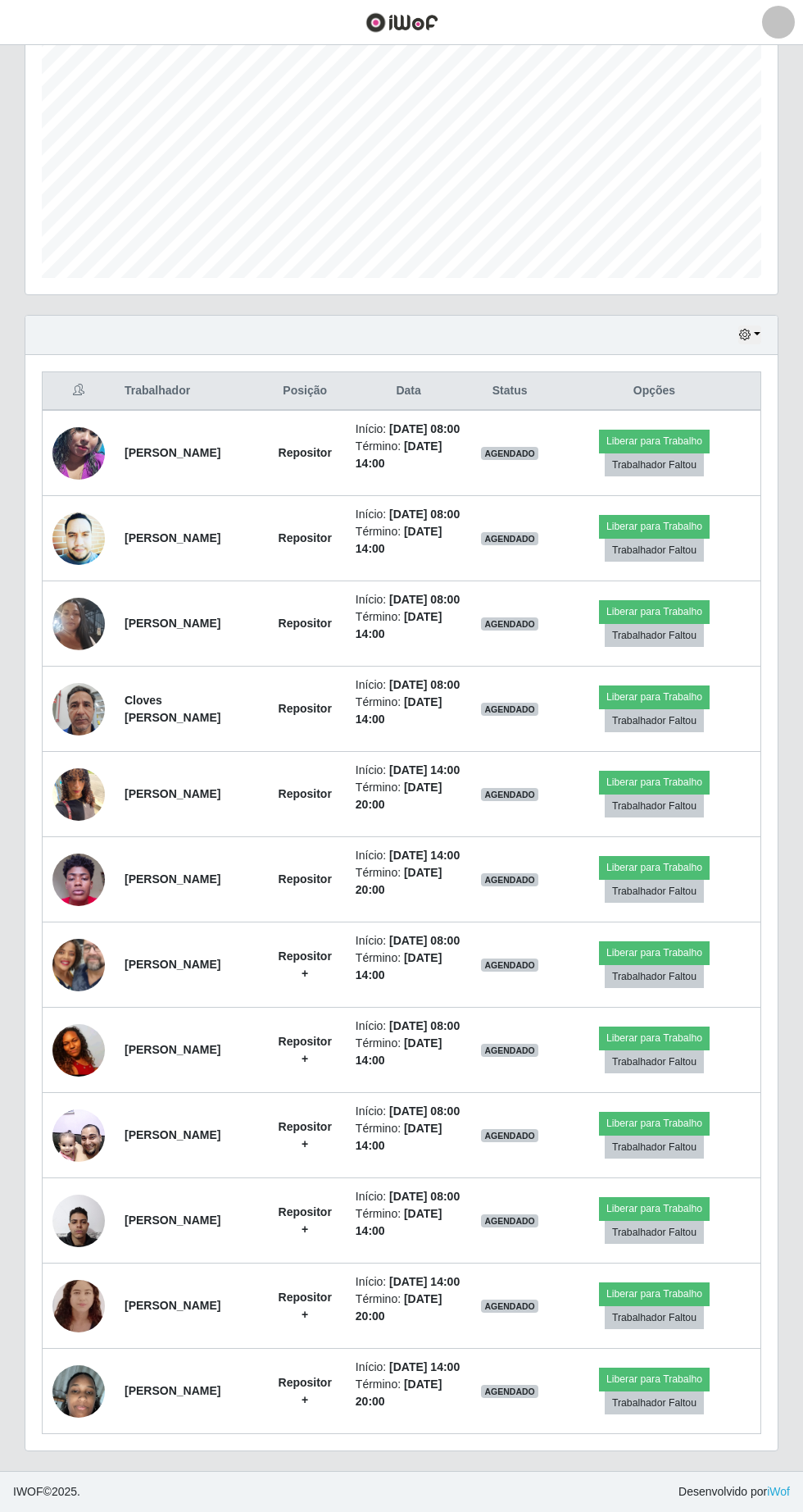
scroll to position [403, 0]
